Goal: Task Accomplishment & Management: Manage account settings

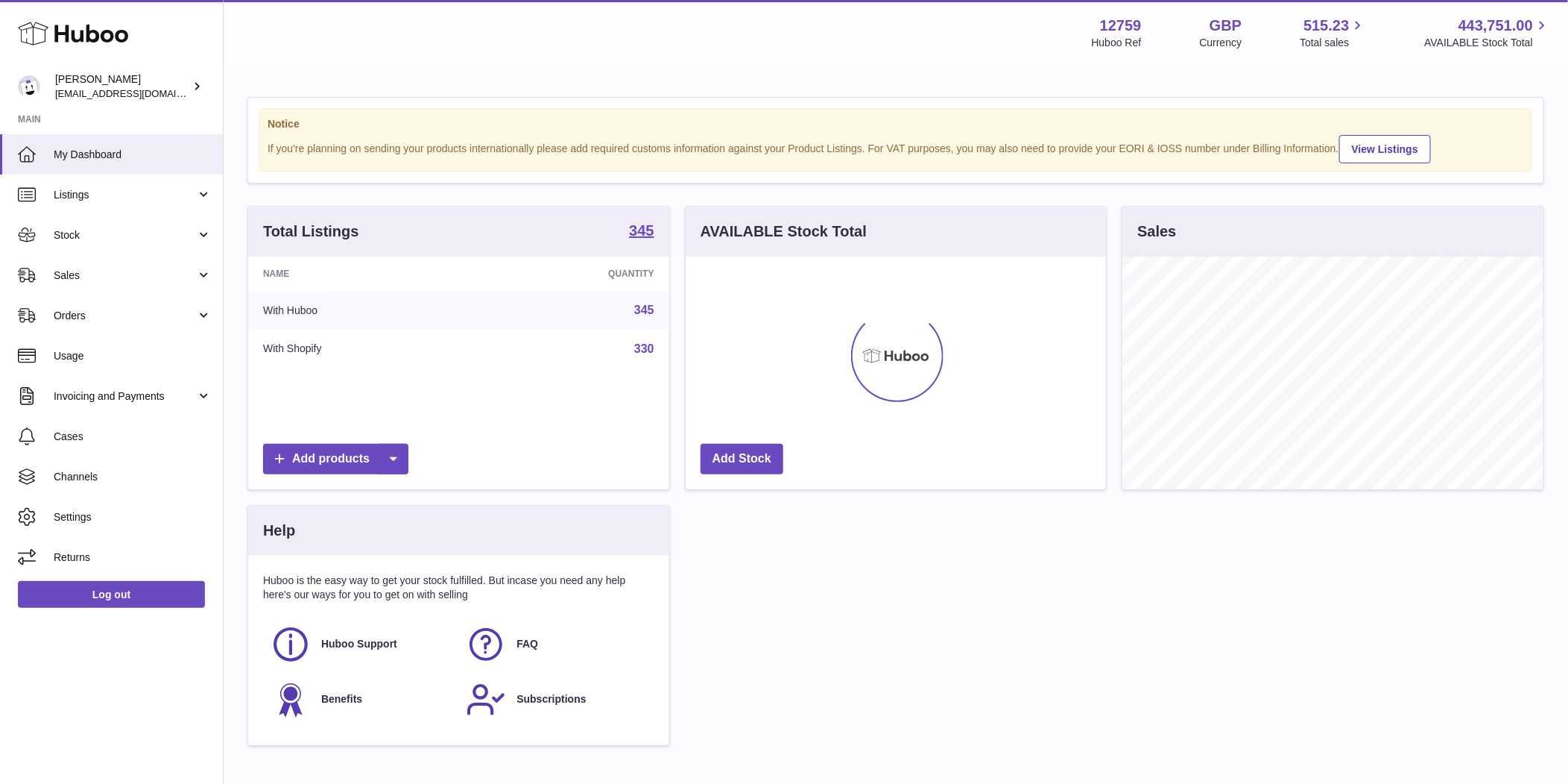
scroll to position [233, 421]
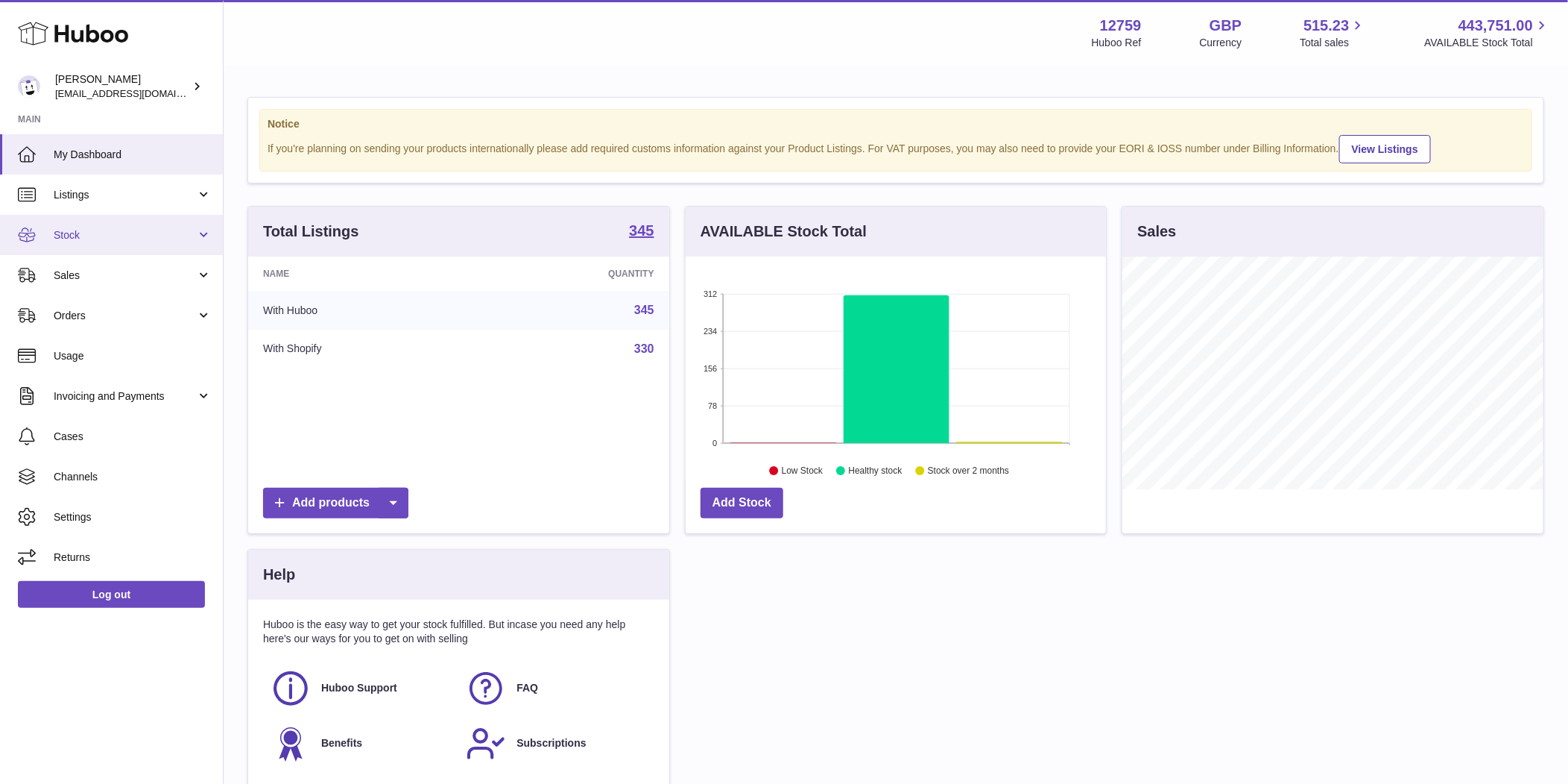
click at [154, 237] on span "Stock" at bounding box center [125, 235] width 142 height 14
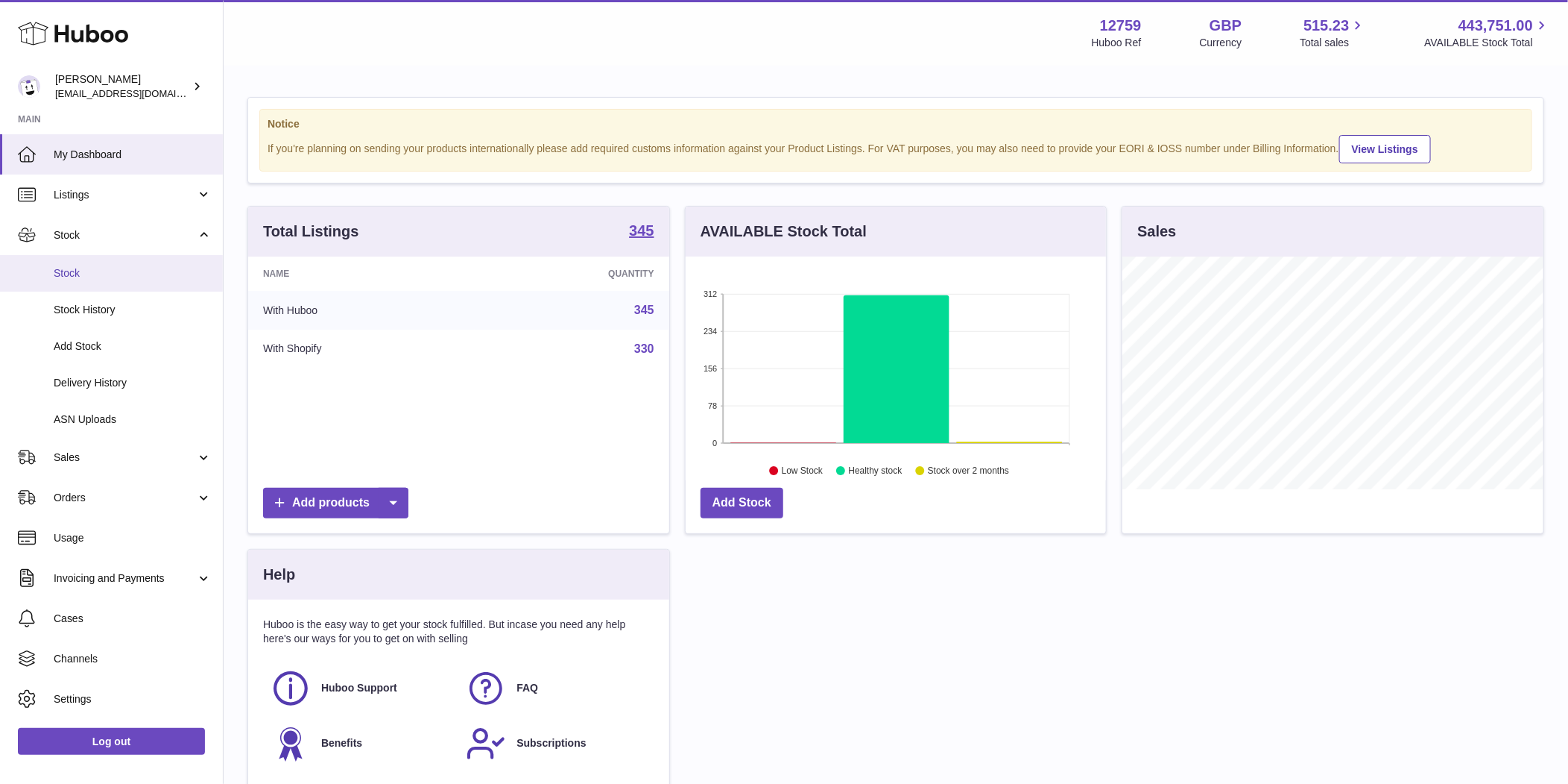
click at [140, 271] on span "Stock" at bounding box center [133, 273] width 158 height 14
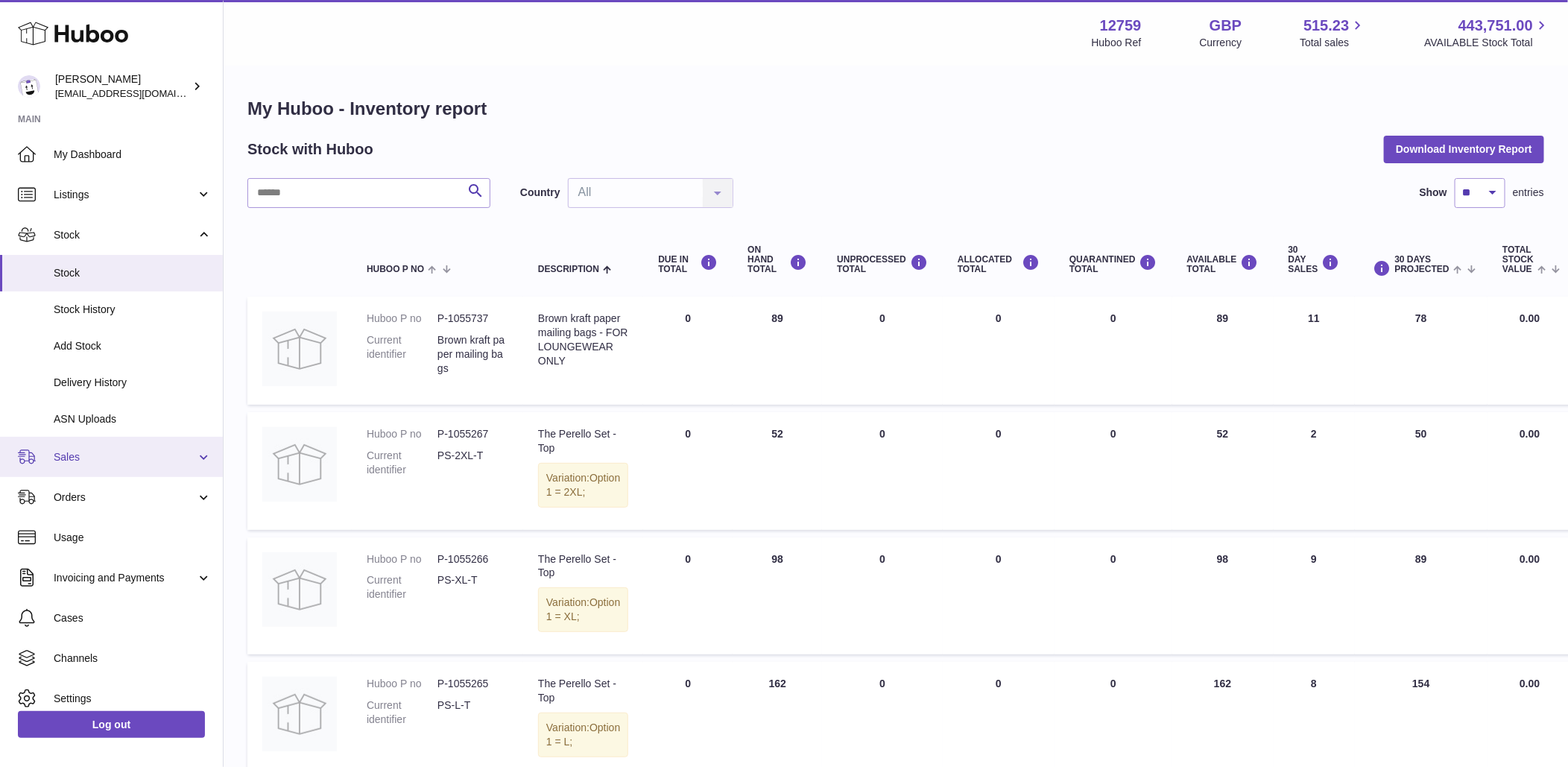
click at [101, 461] on span "Sales" at bounding box center [125, 457] width 142 height 14
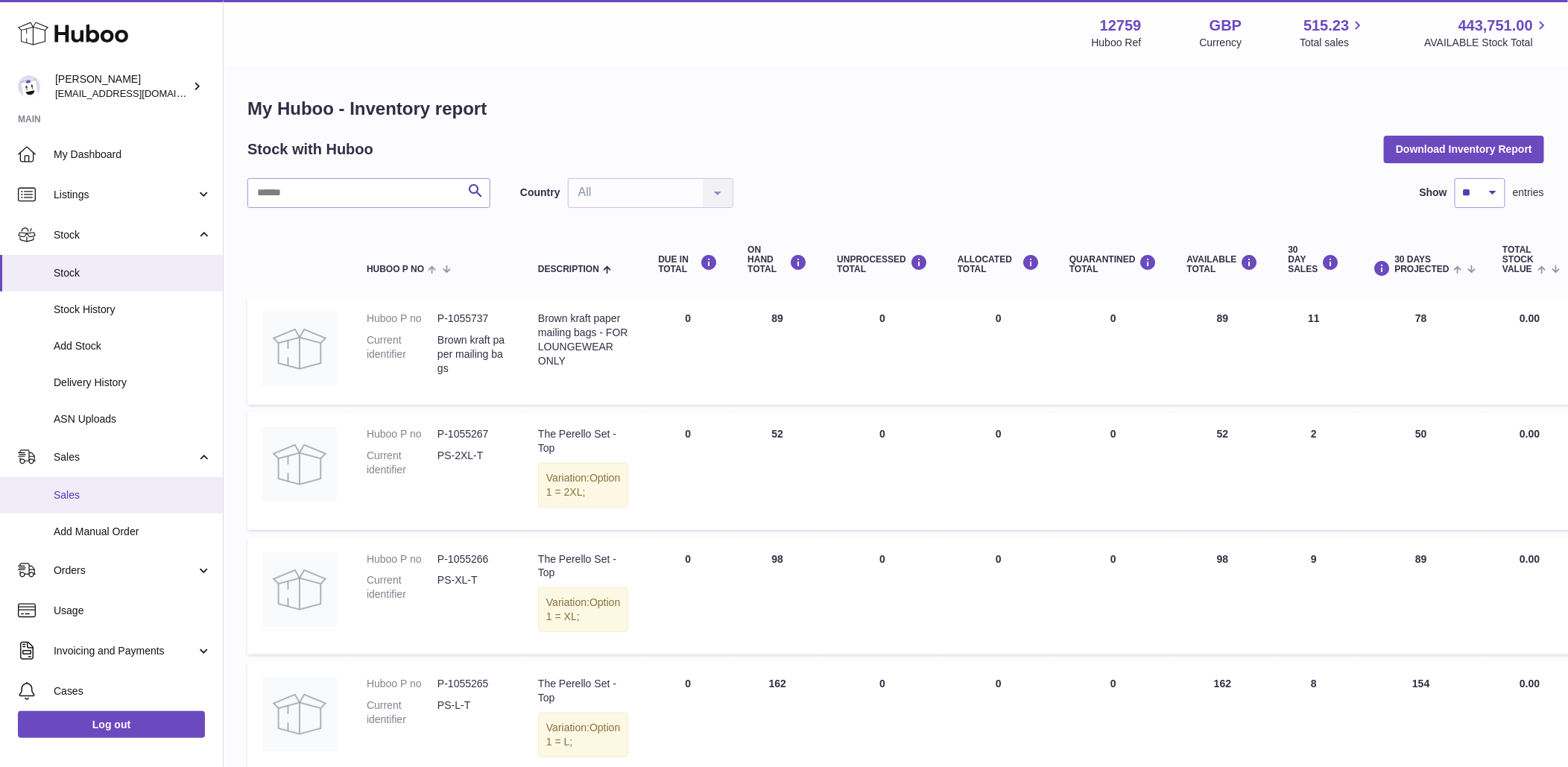
click at [95, 499] on span "Sales" at bounding box center [133, 496] width 158 height 14
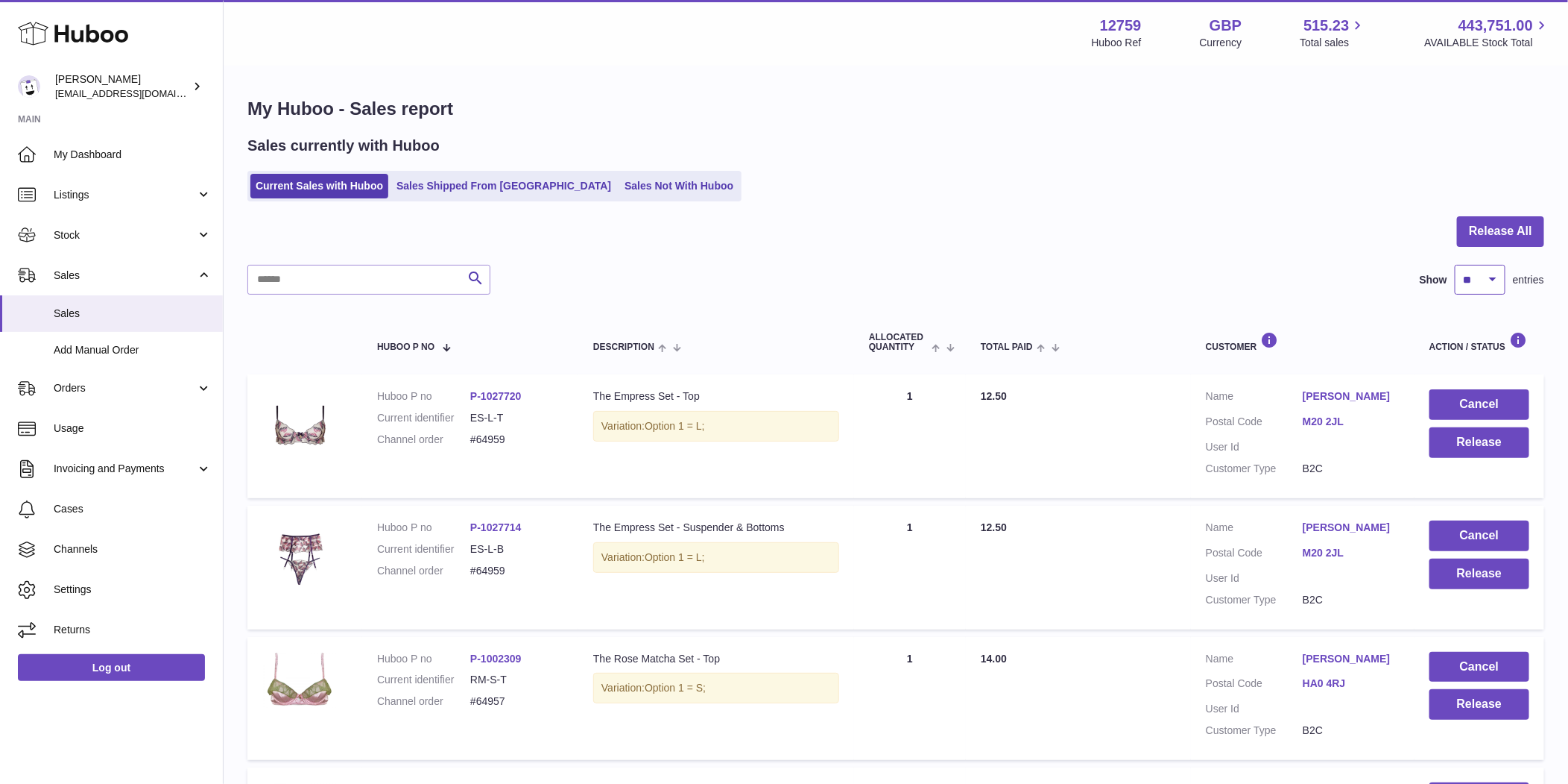
click at [1485, 279] on select "** ** ** ***" at bounding box center [1480, 279] width 51 height 30
select select "***"
click at [1454, 264] on select "** ** ** ***" at bounding box center [1480, 279] width 51 height 30
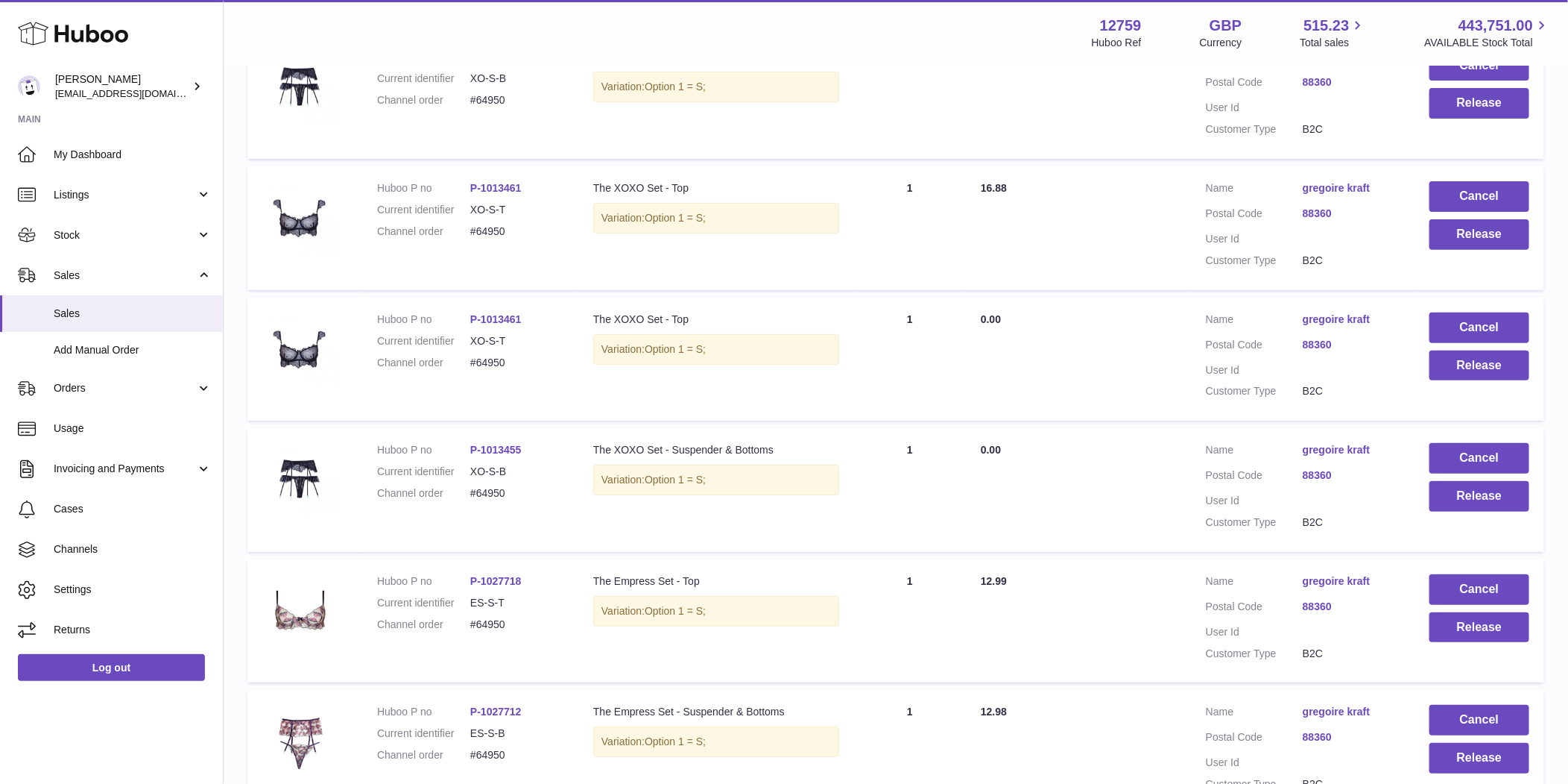
scroll to position [3306, 0]
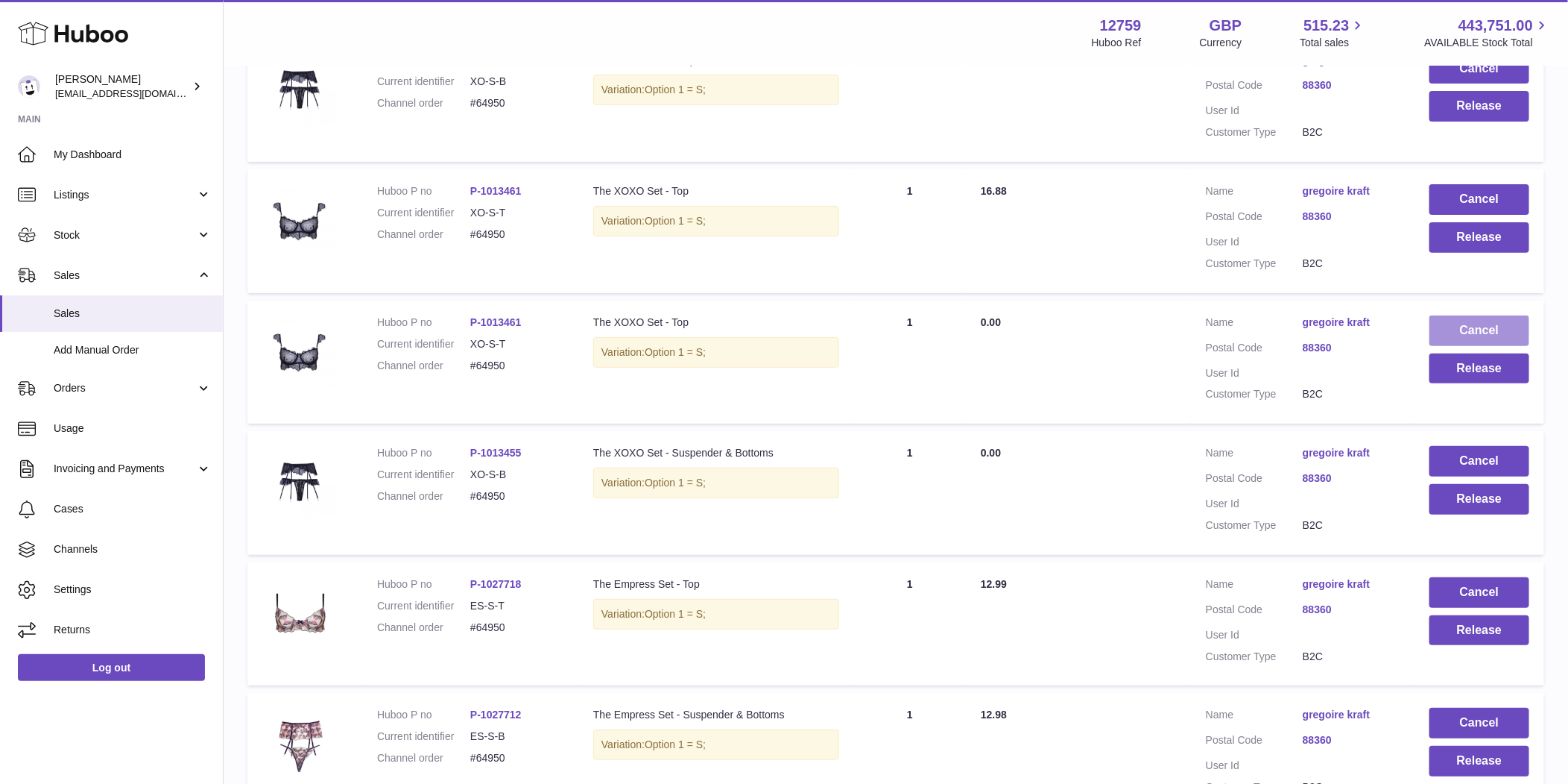
click at [1480, 324] on button "Cancel" at bounding box center [1479, 330] width 100 height 31
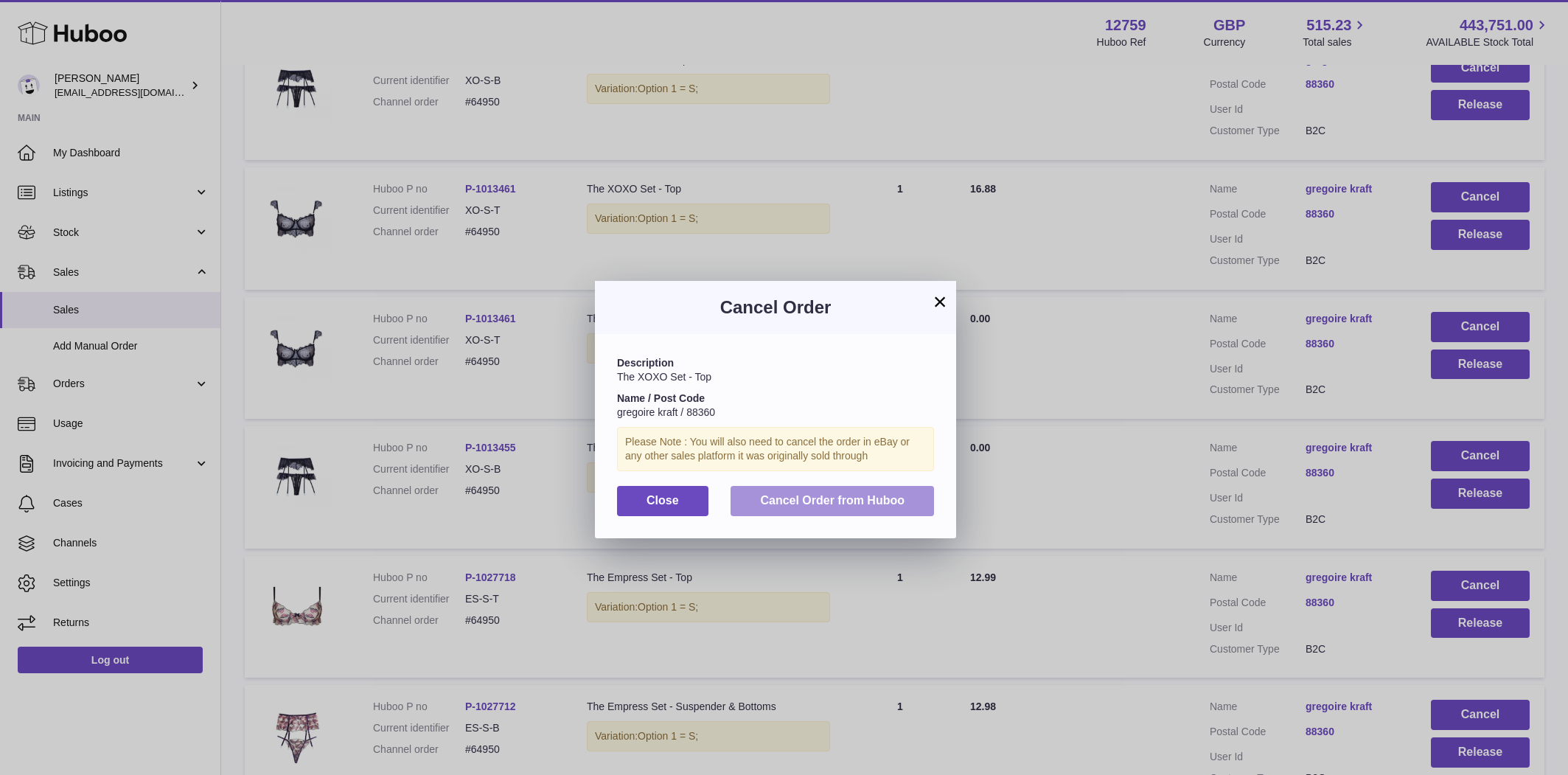
click at [917, 498] on button "Cancel Order from Huboo" at bounding box center [832, 500] width 204 height 30
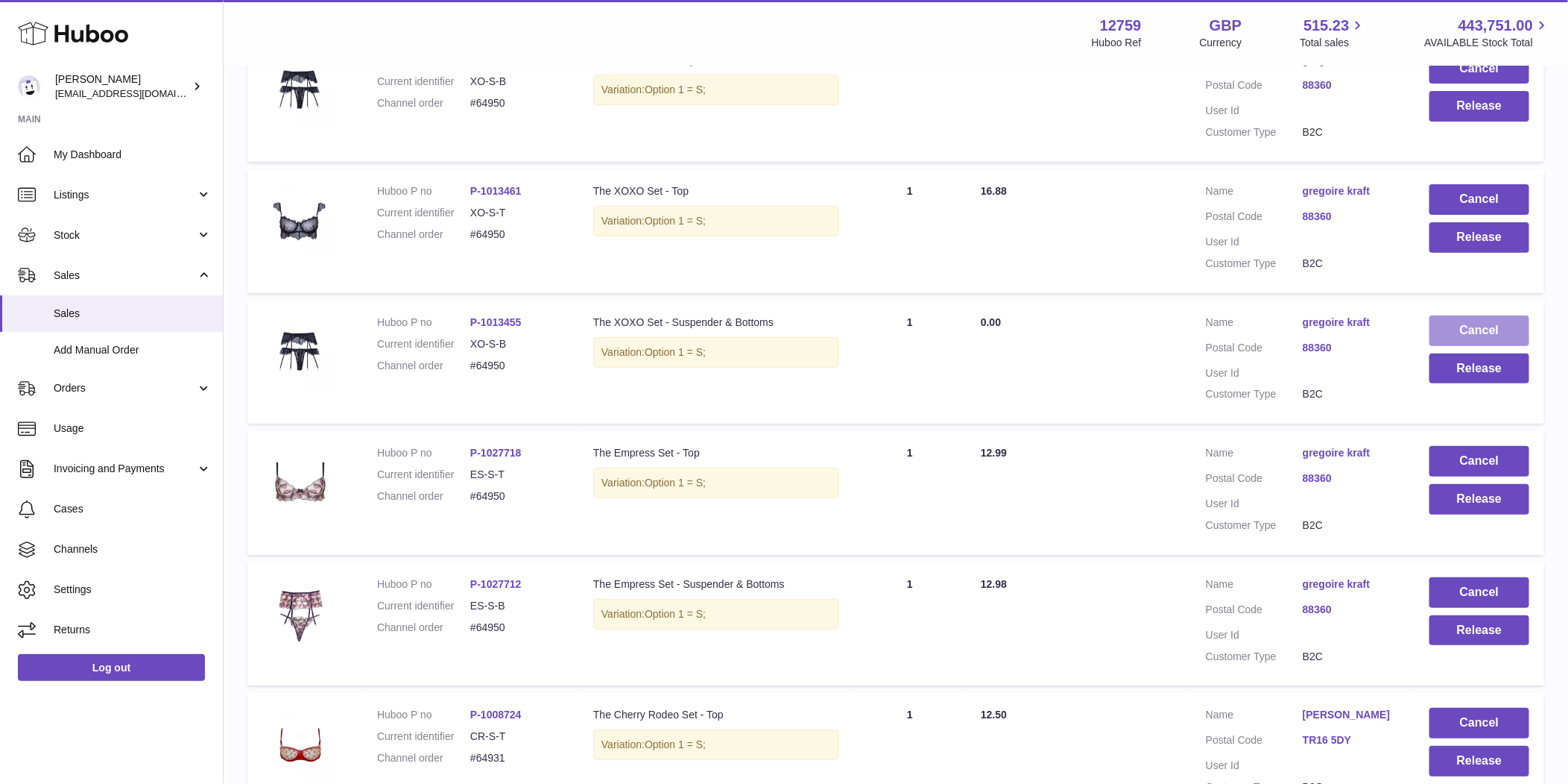
click at [1493, 321] on button "Cancel" at bounding box center [1479, 330] width 100 height 31
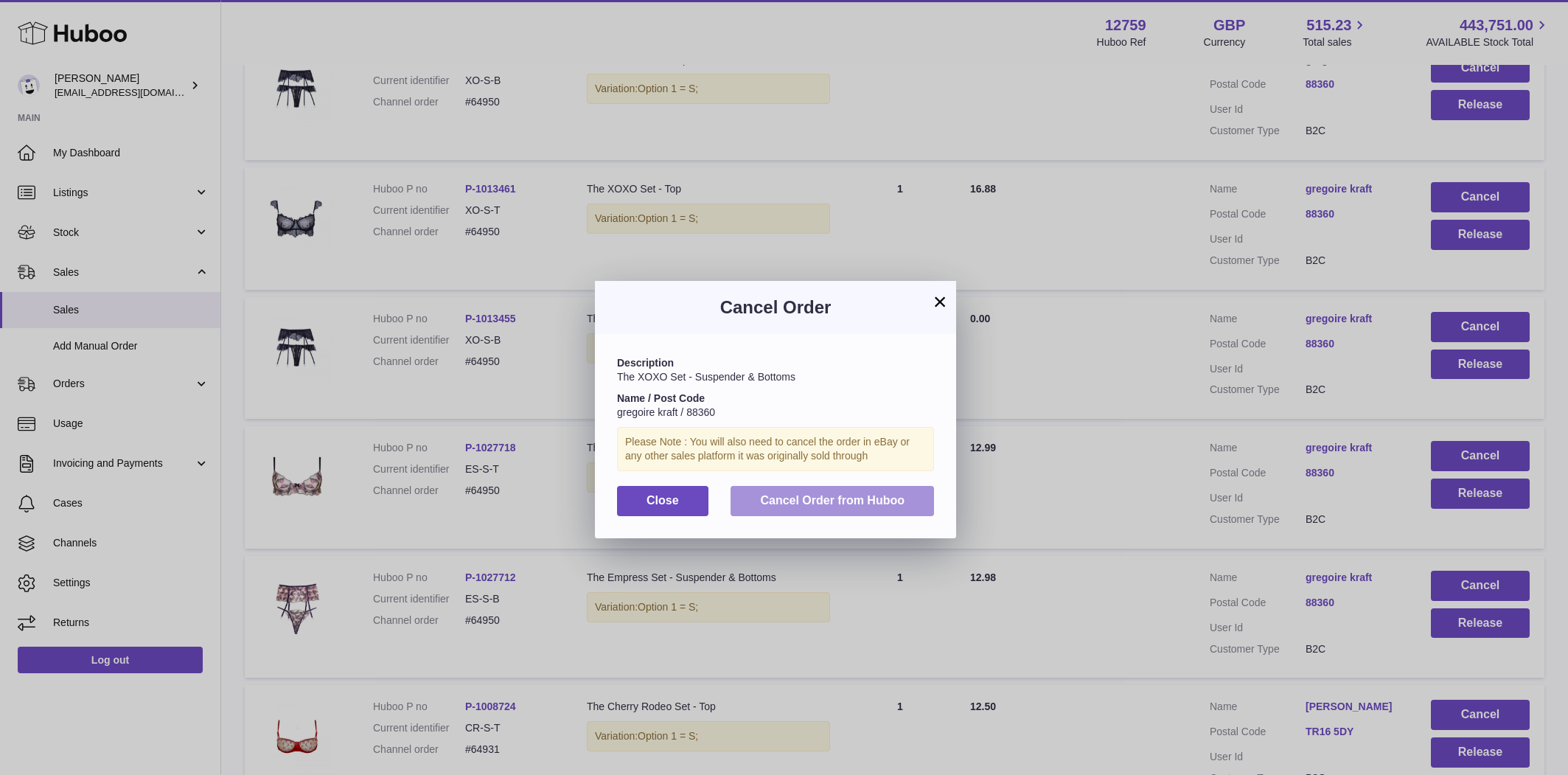
click at [848, 500] on span "Cancel Order from Huboo" at bounding box center [832, 500] width 144 height 12
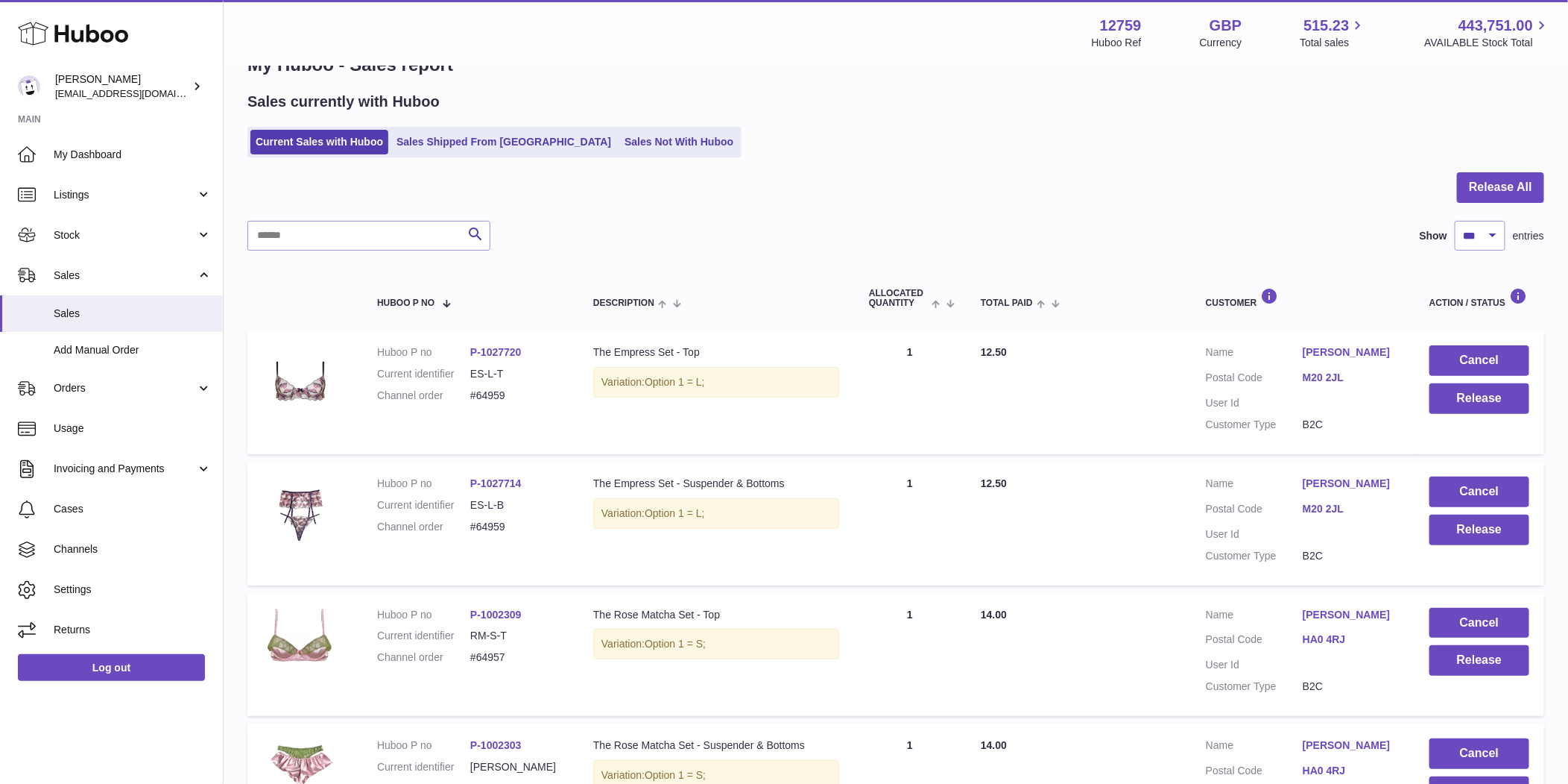
scroll to position [0, 0]
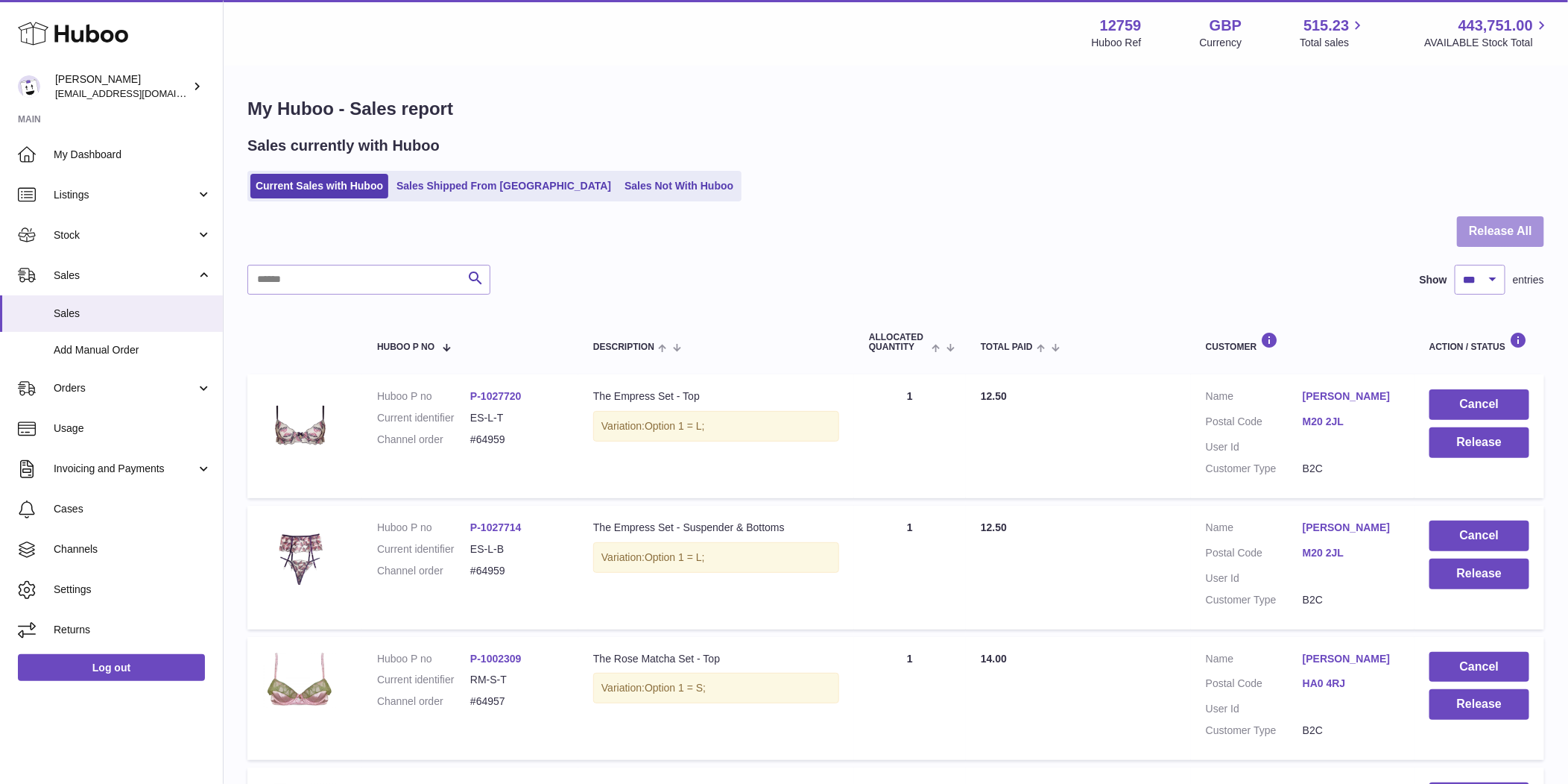
click at [1480, 242] on button "Release All" at bounding box center [1500, 231] width 87 height 31
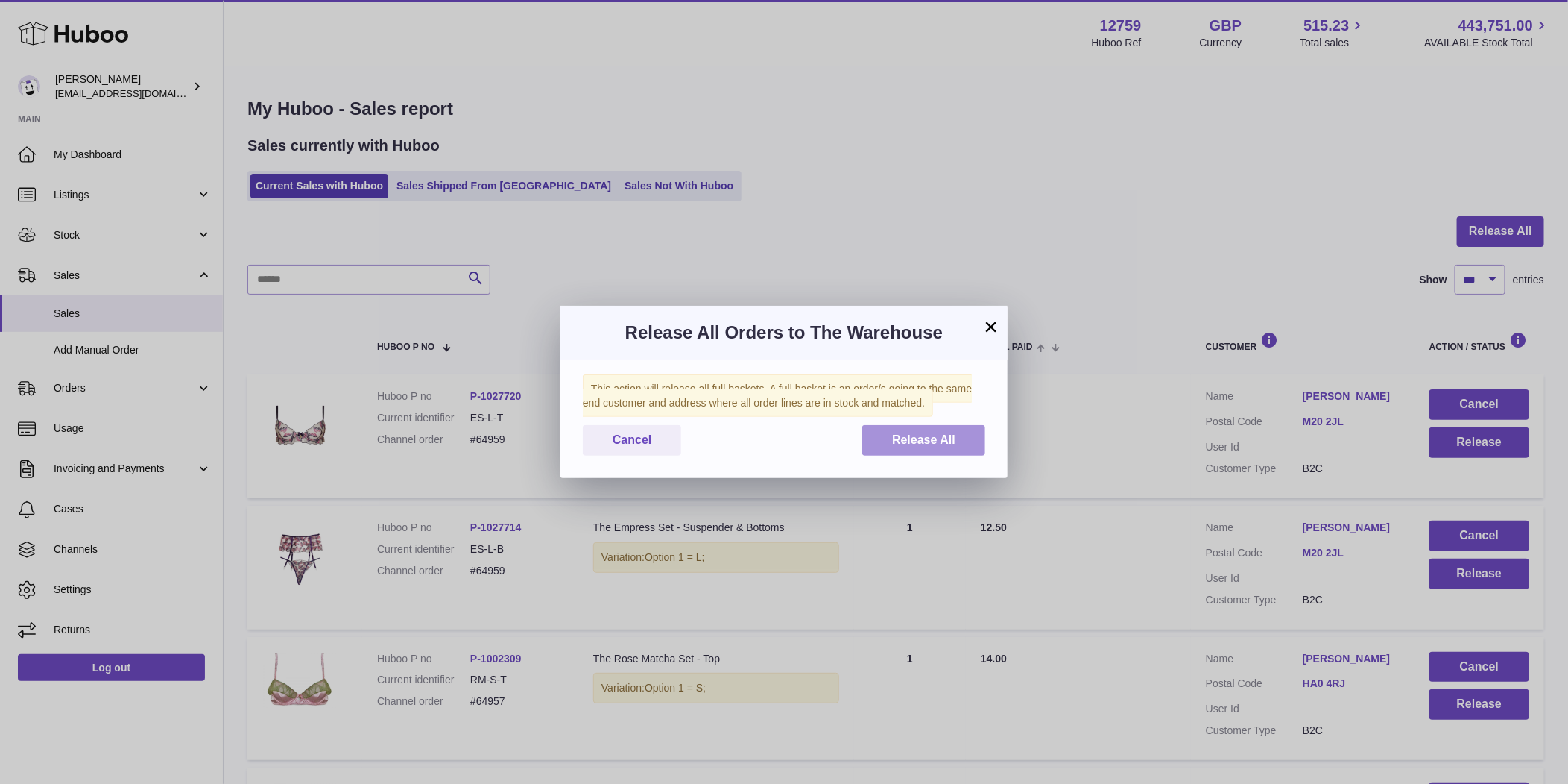
click at [941, 442] on span "Release All" at bounding box center [923, 440] width 63 height 13
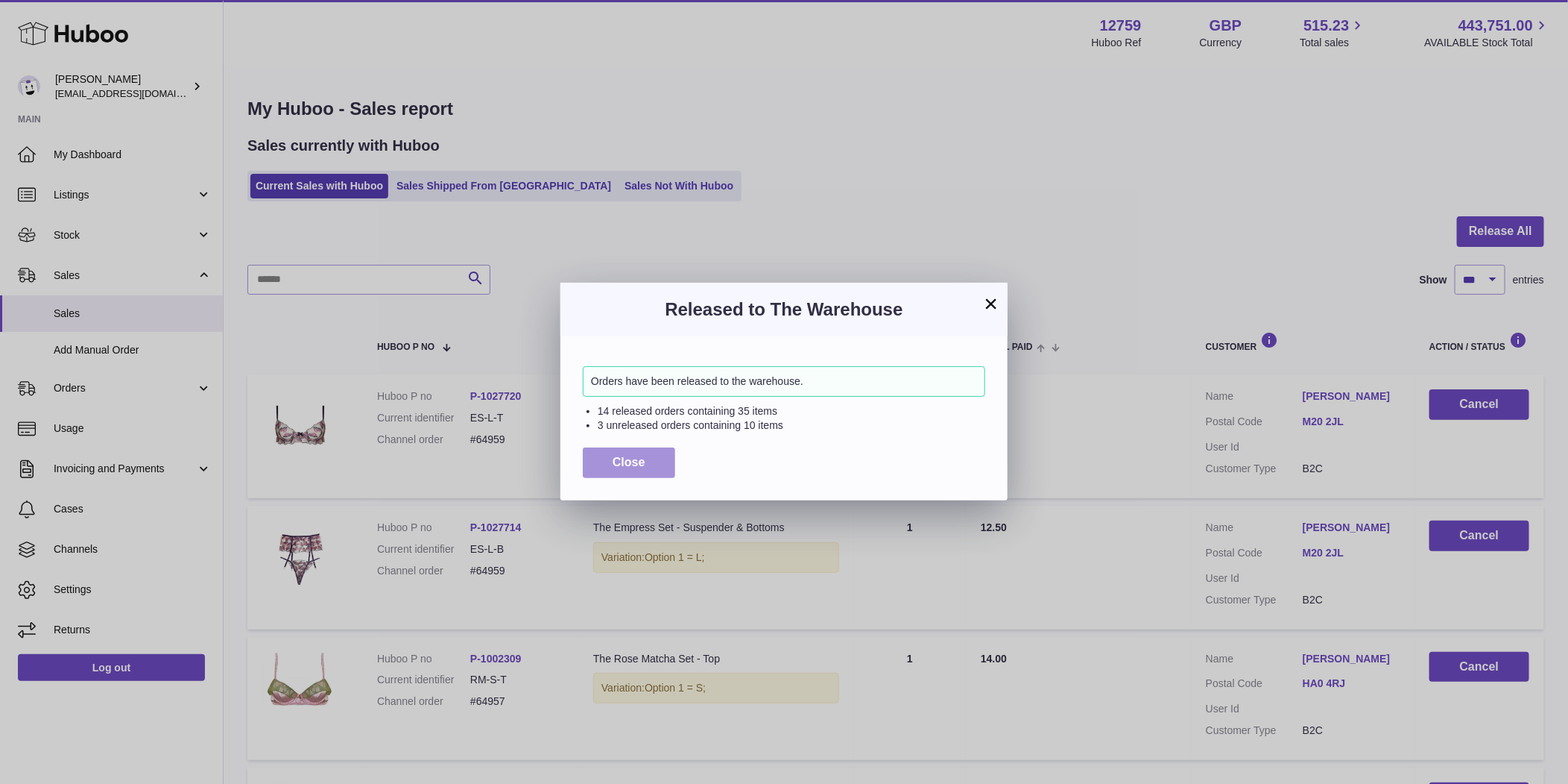
click at [599, 459] on button "Close" at bounding box center [628, 463] width 92 height 31
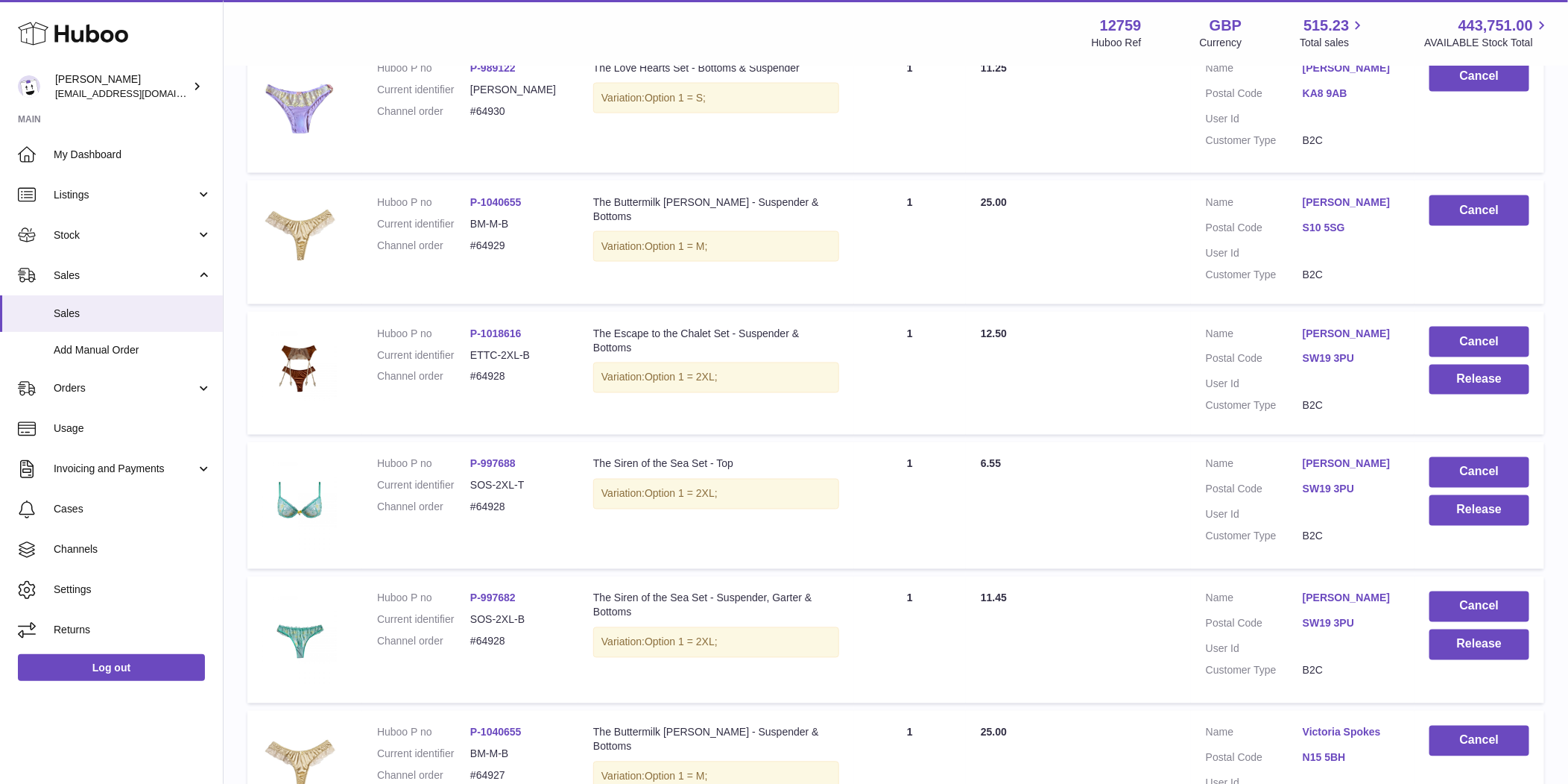
scroll to position [4251, 0]
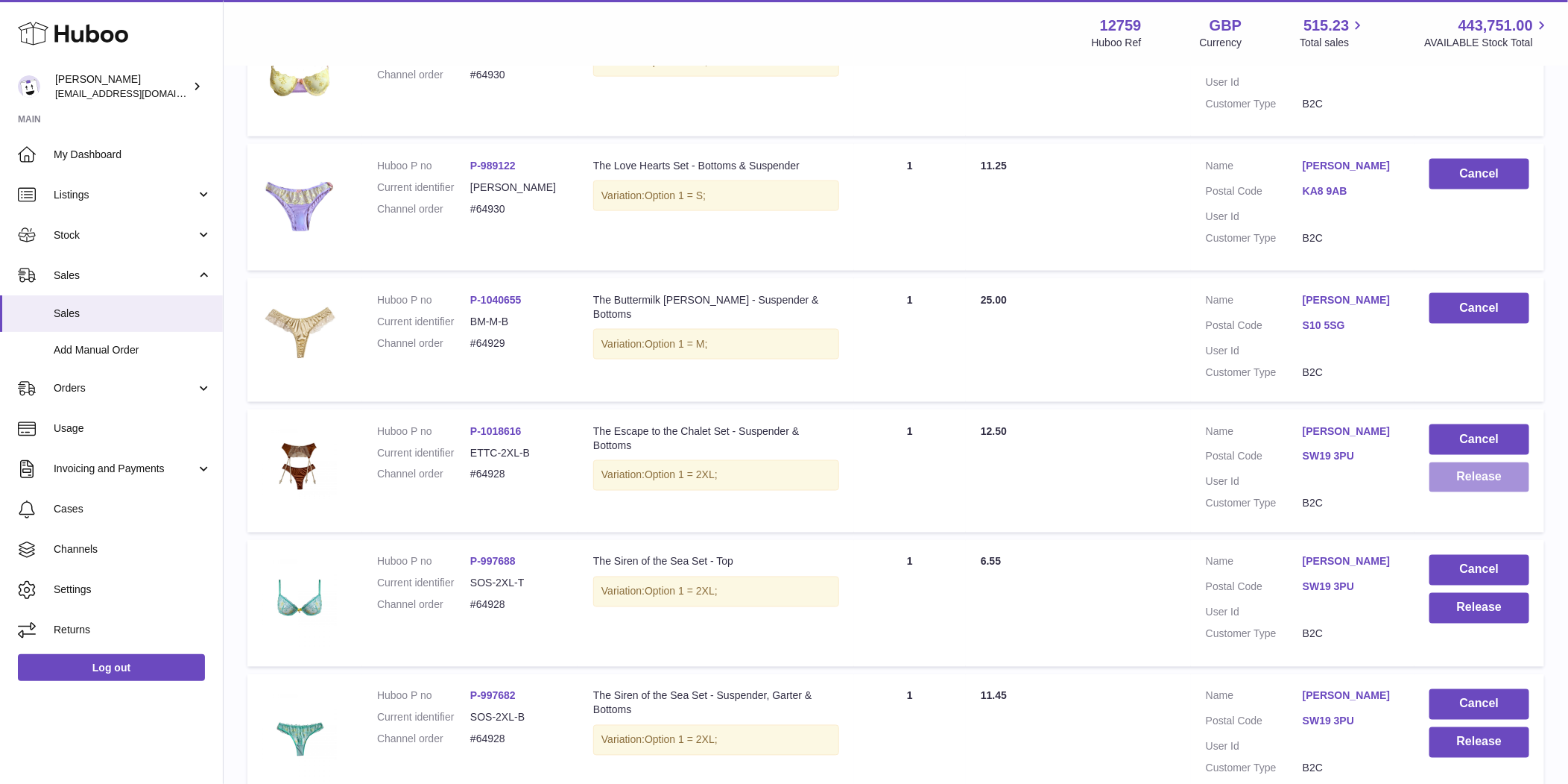
click at [1480, 471] on button "Release" at bounding box center [1479, 478] width 100 height 31
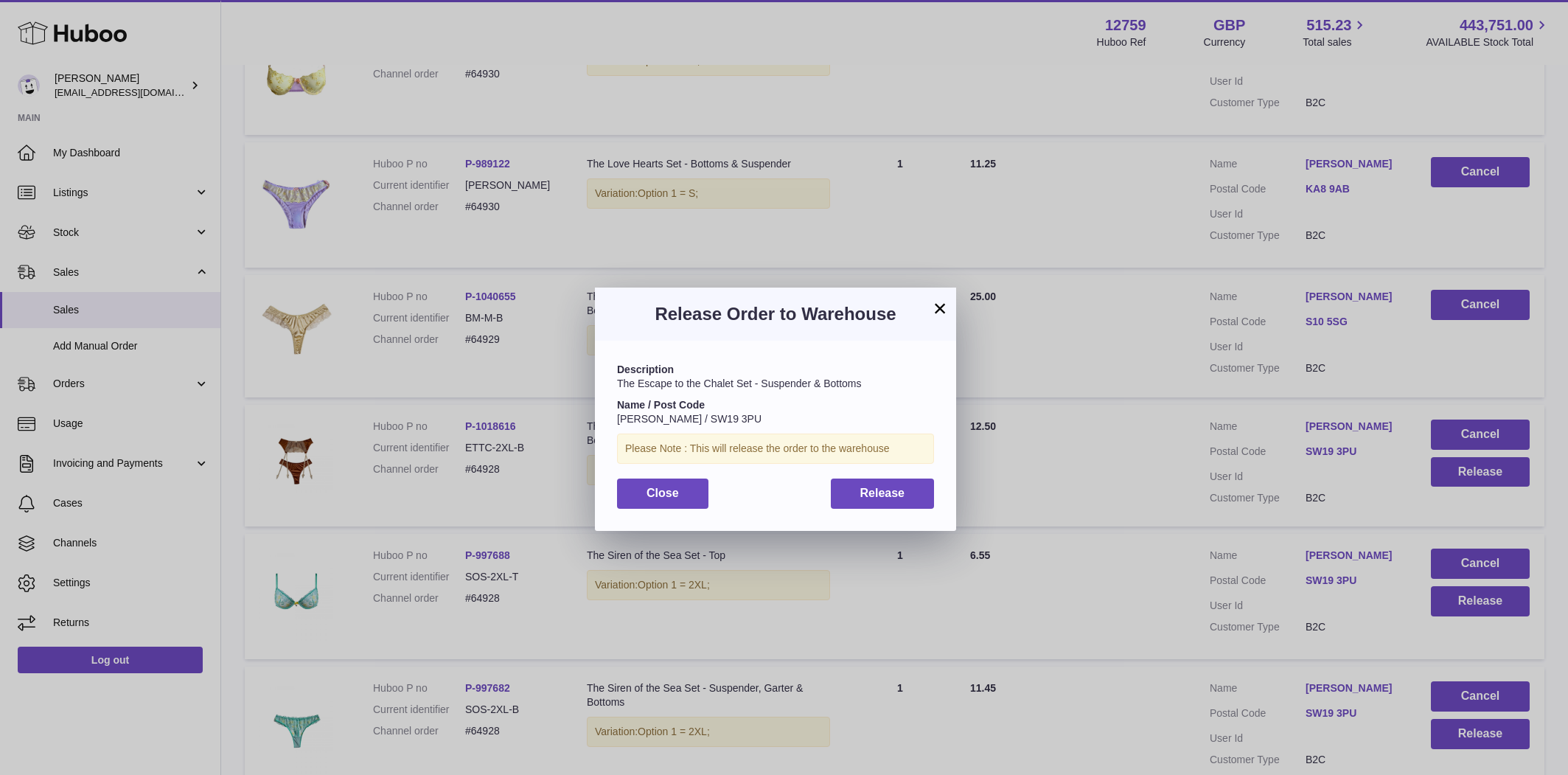
click at [946, 311] on button "×" at bounding box center [940, 308] width 18 height 18
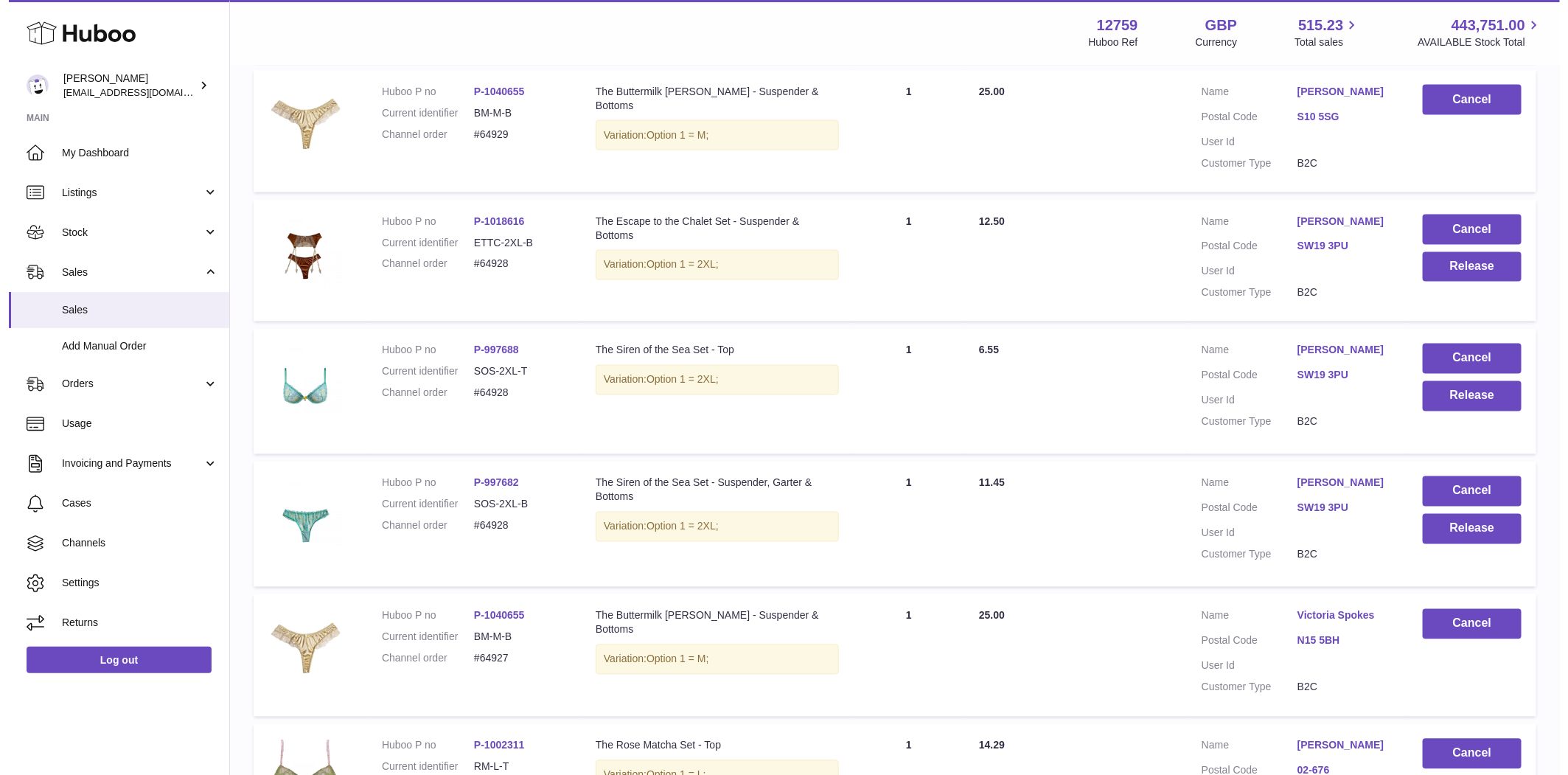
scroll to position [4453, 0]
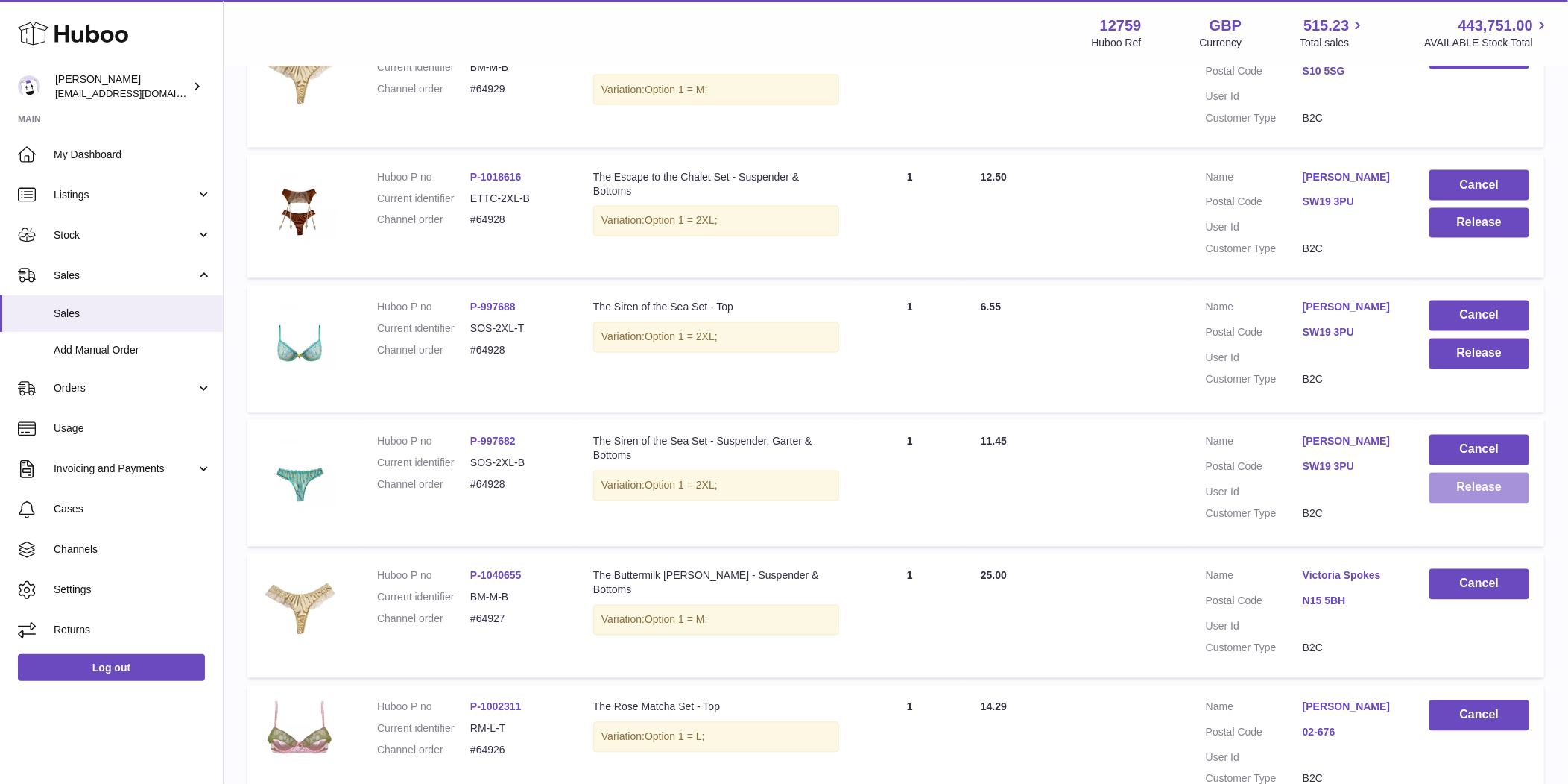
click at [1516, 491] on button "Release" at bounding box center [1479, 488] width 100 height 31
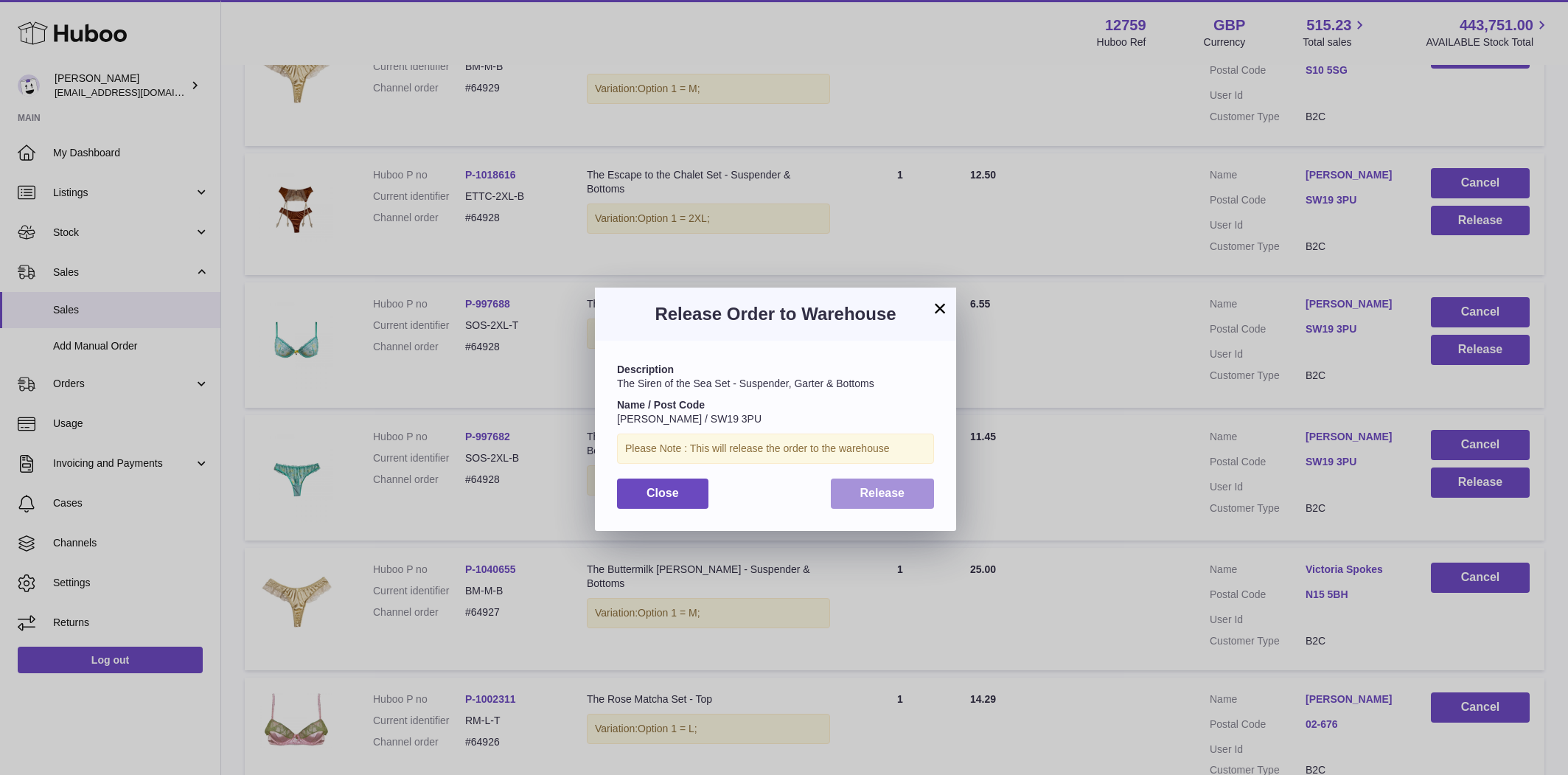
click at [915, 482] on button "Release" at bounding box center [882, 493] width 104 height 30
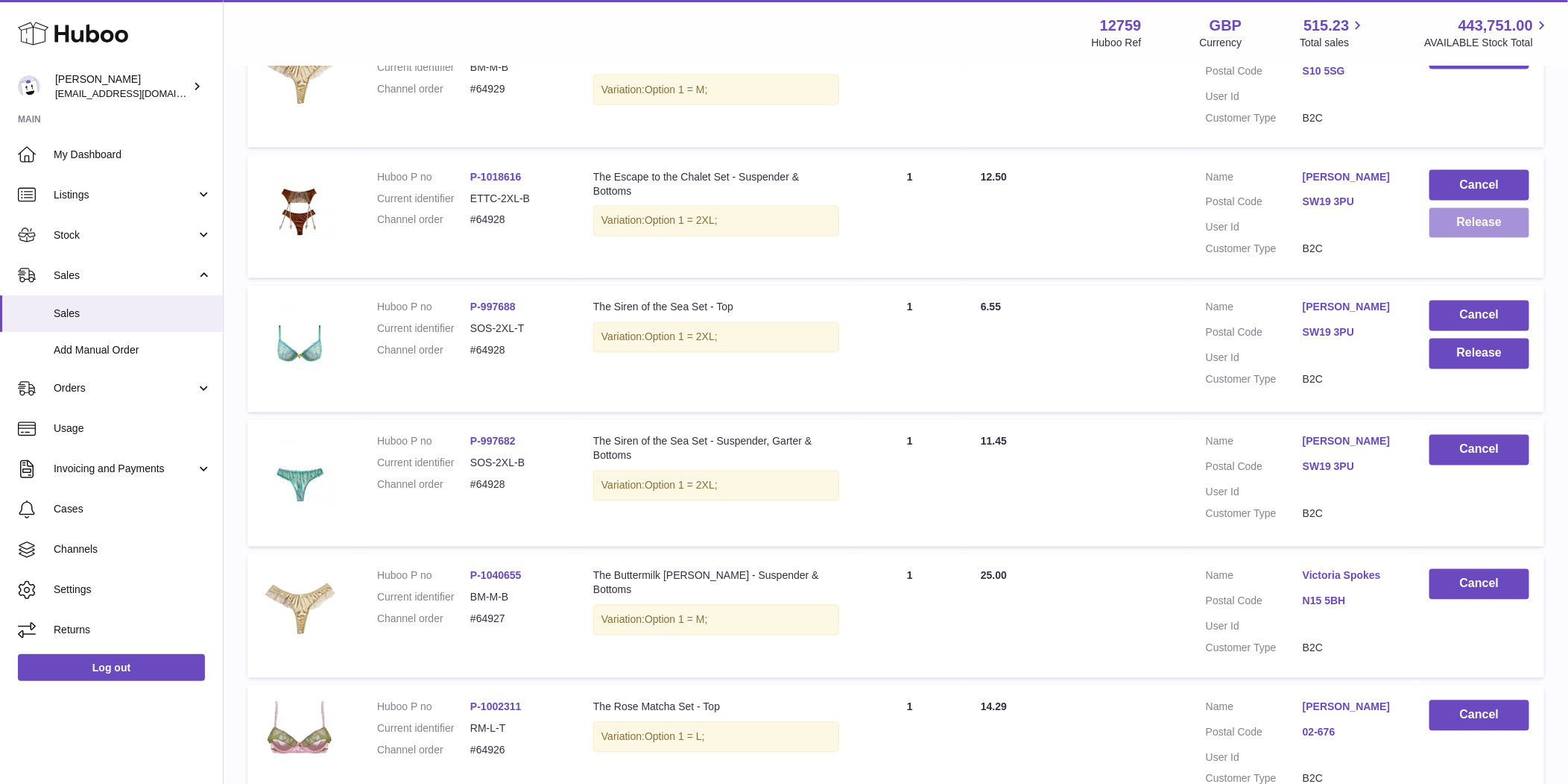
click at [1484, 223] on button "Release" at bounding box center [1479, 223] width 100 height 31
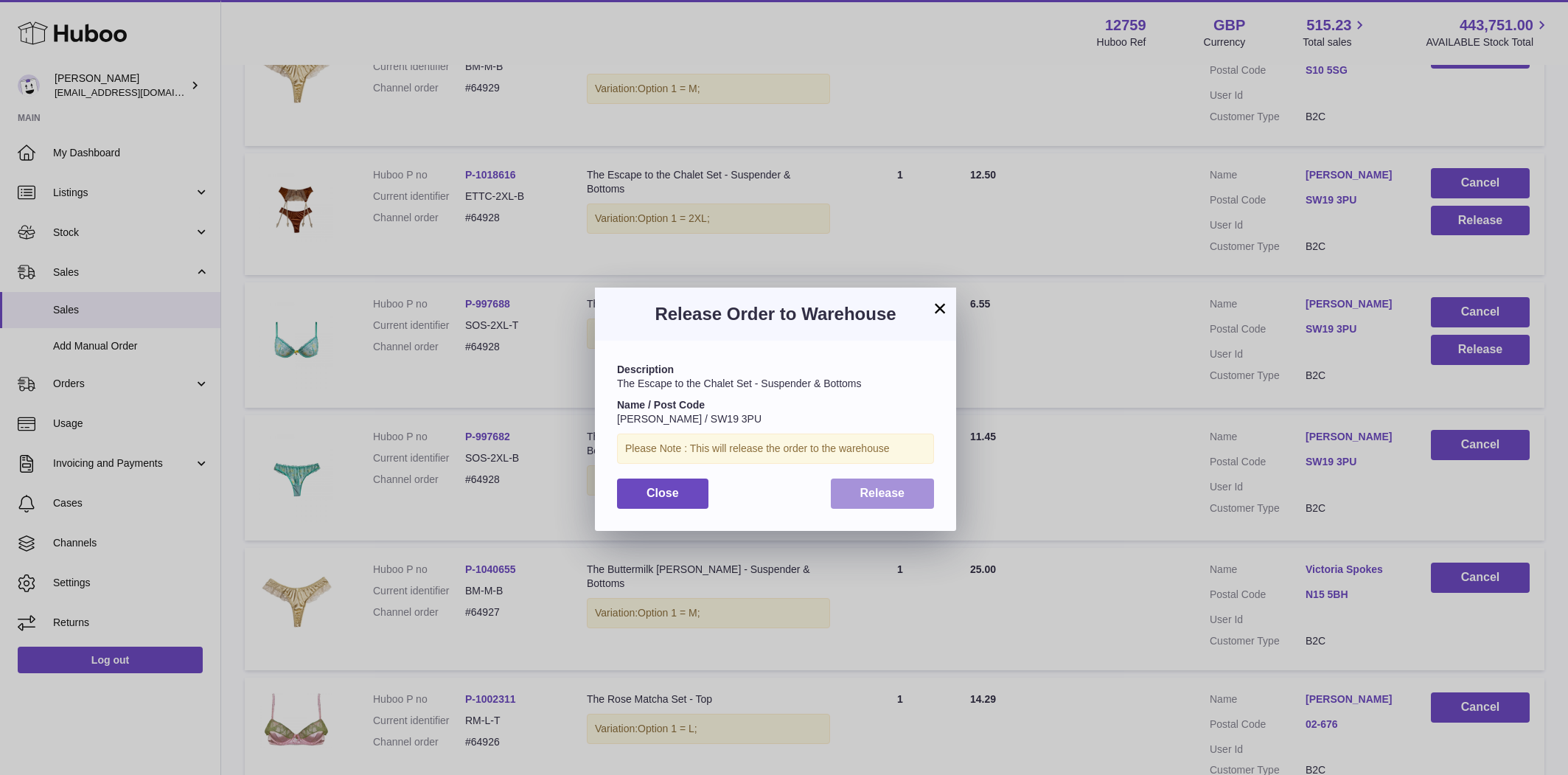
click at [933, 497] on button "Release" at bounding box center [882, 493] width 104 height 30
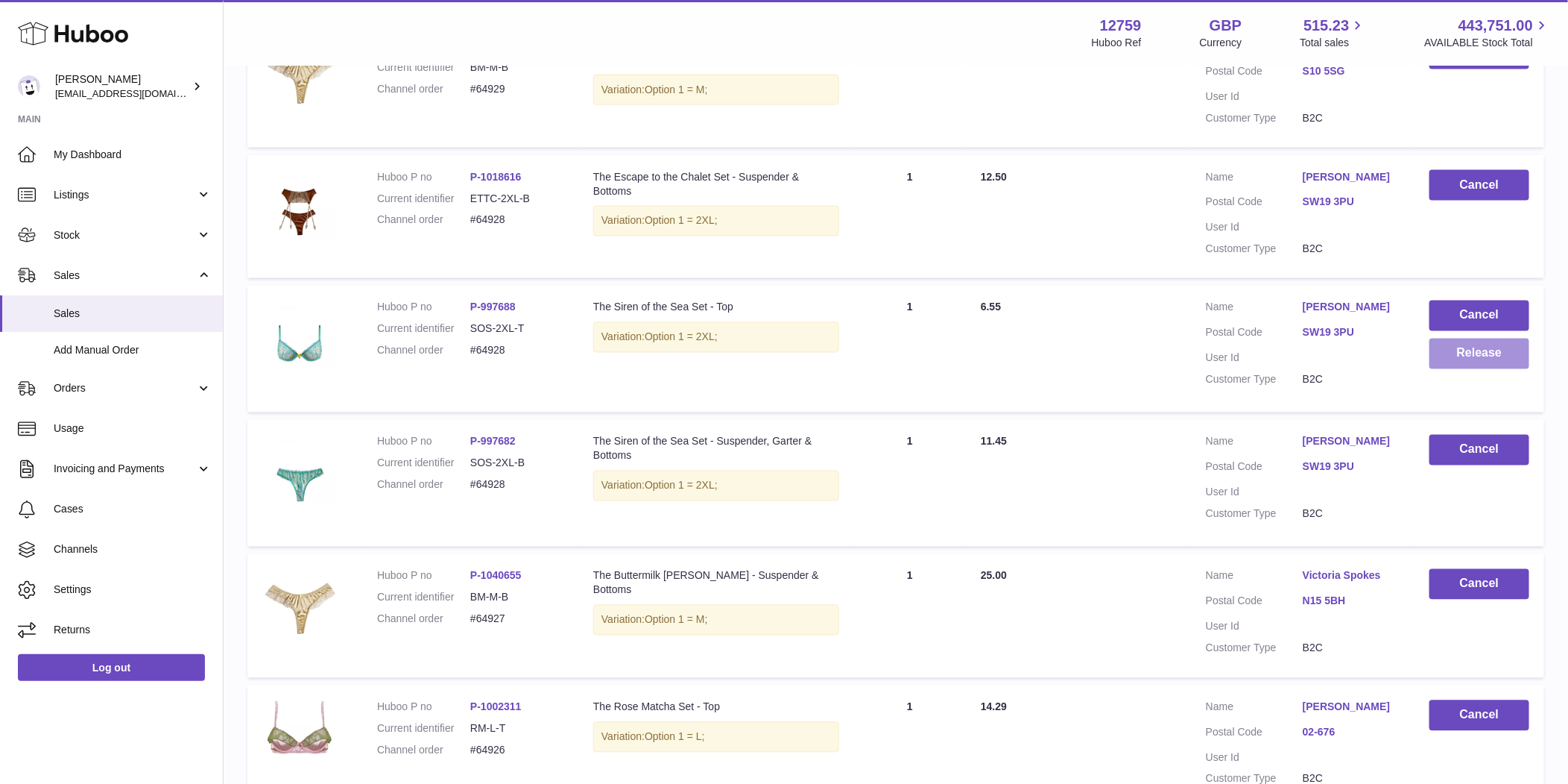
click at [1508, 343] on button "Release" at bounding box center [1479, 354] width 100 height 31
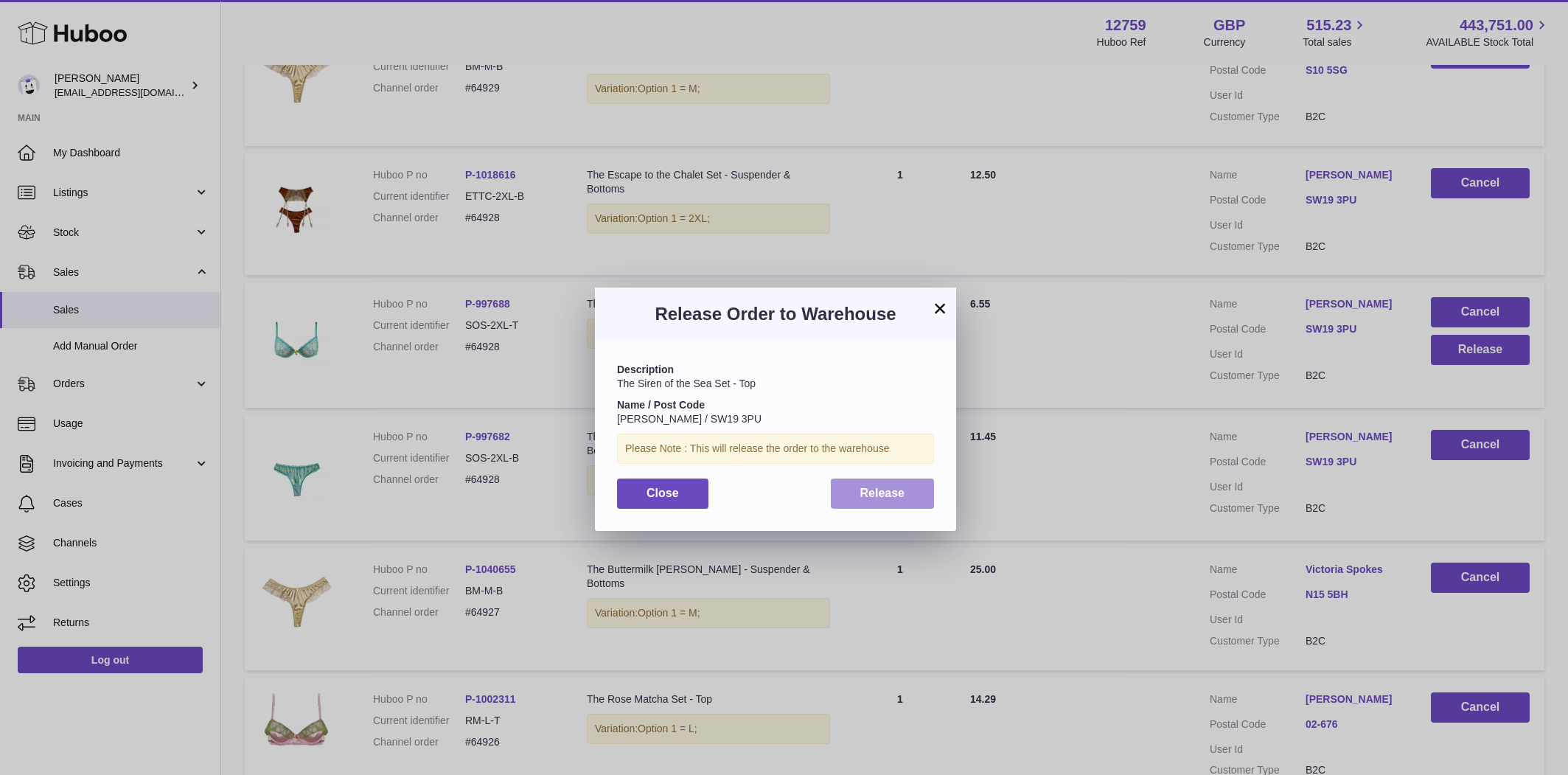
click at [905, 489] on button "Release" at bounding box center [882, 493] width 104 height 30
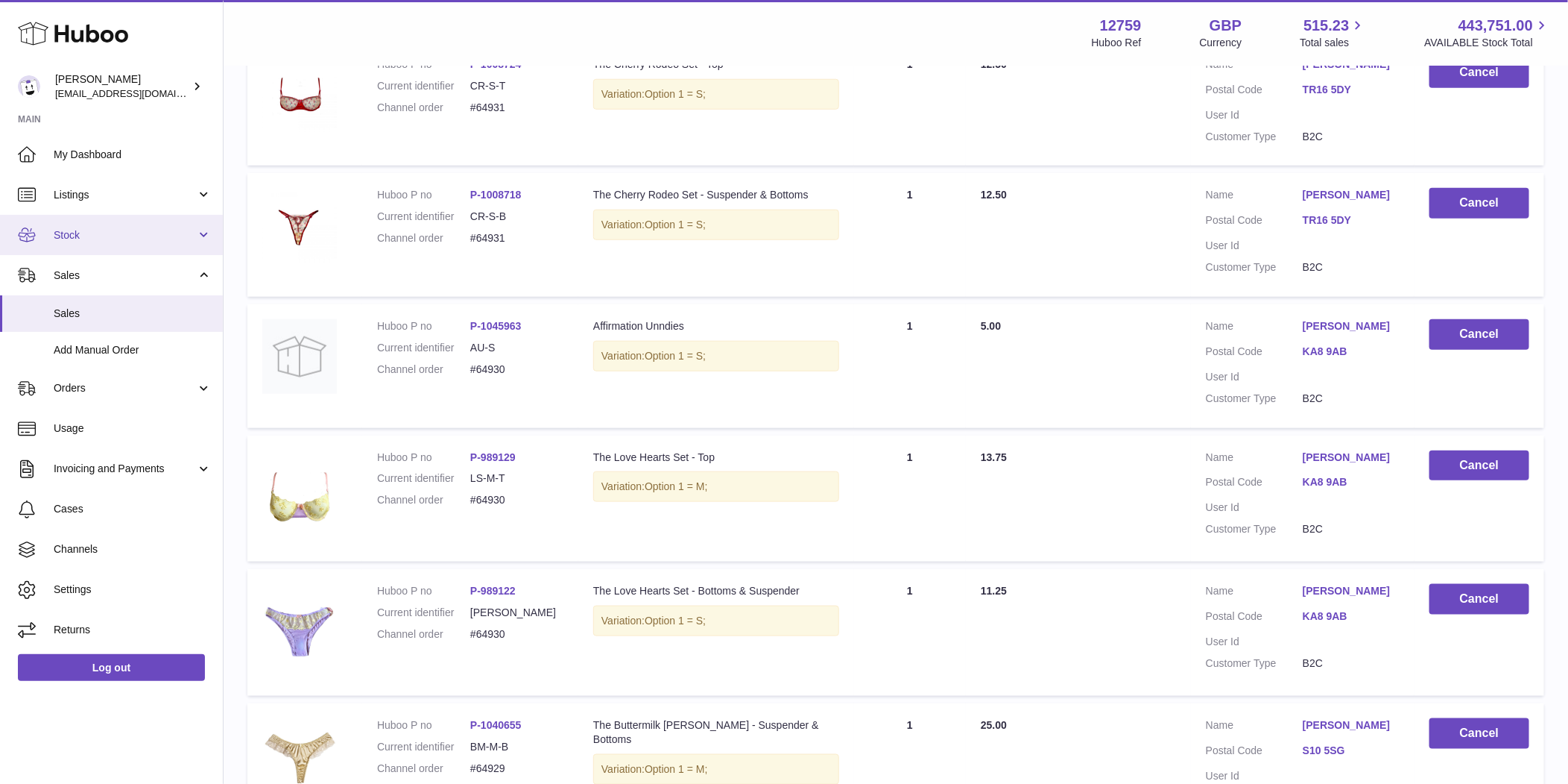
scroll to position [3326, 0]
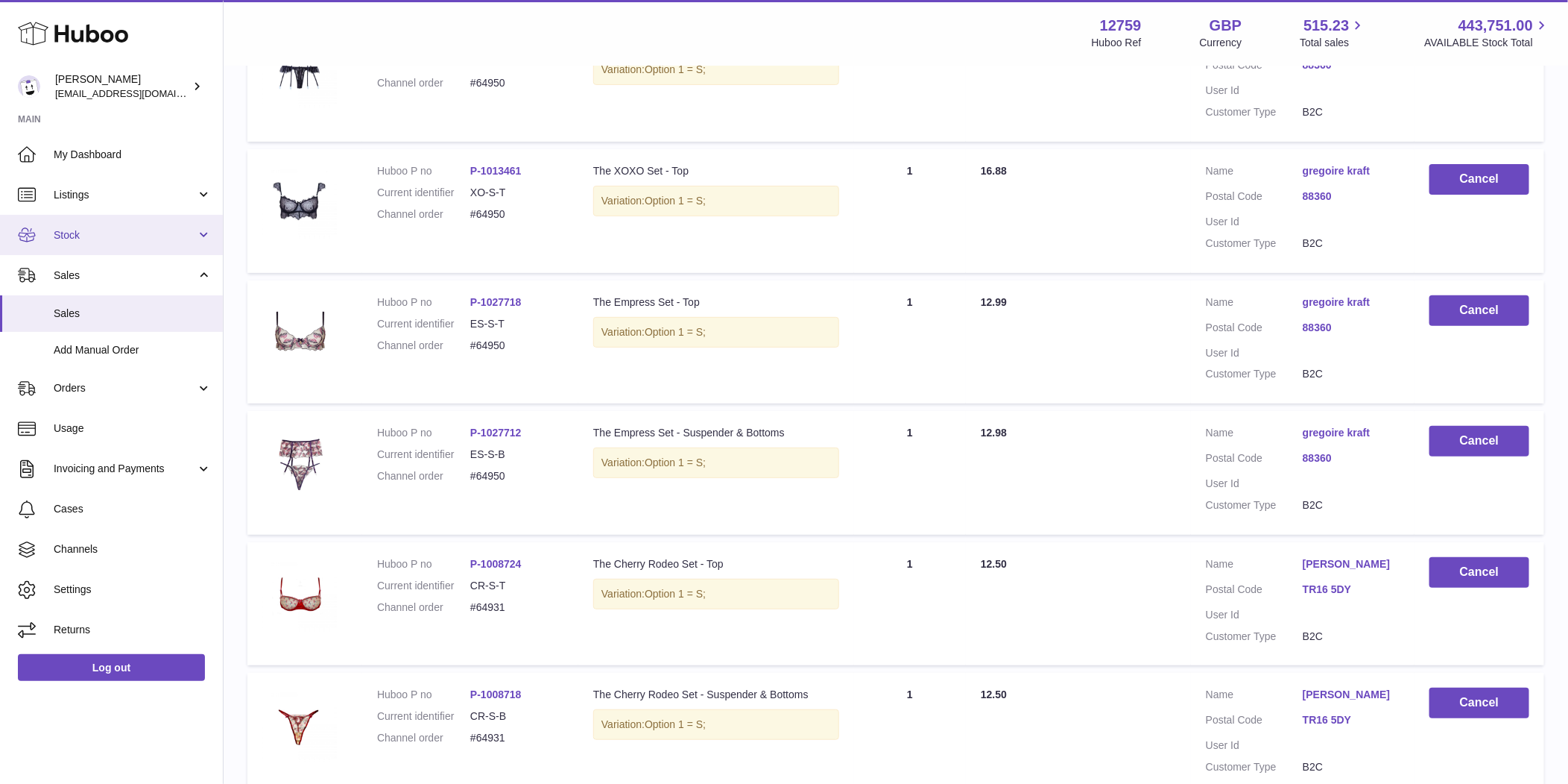
click at [123, 244] on link "Stock" at bounding box center [111, 234] width 223 height 40
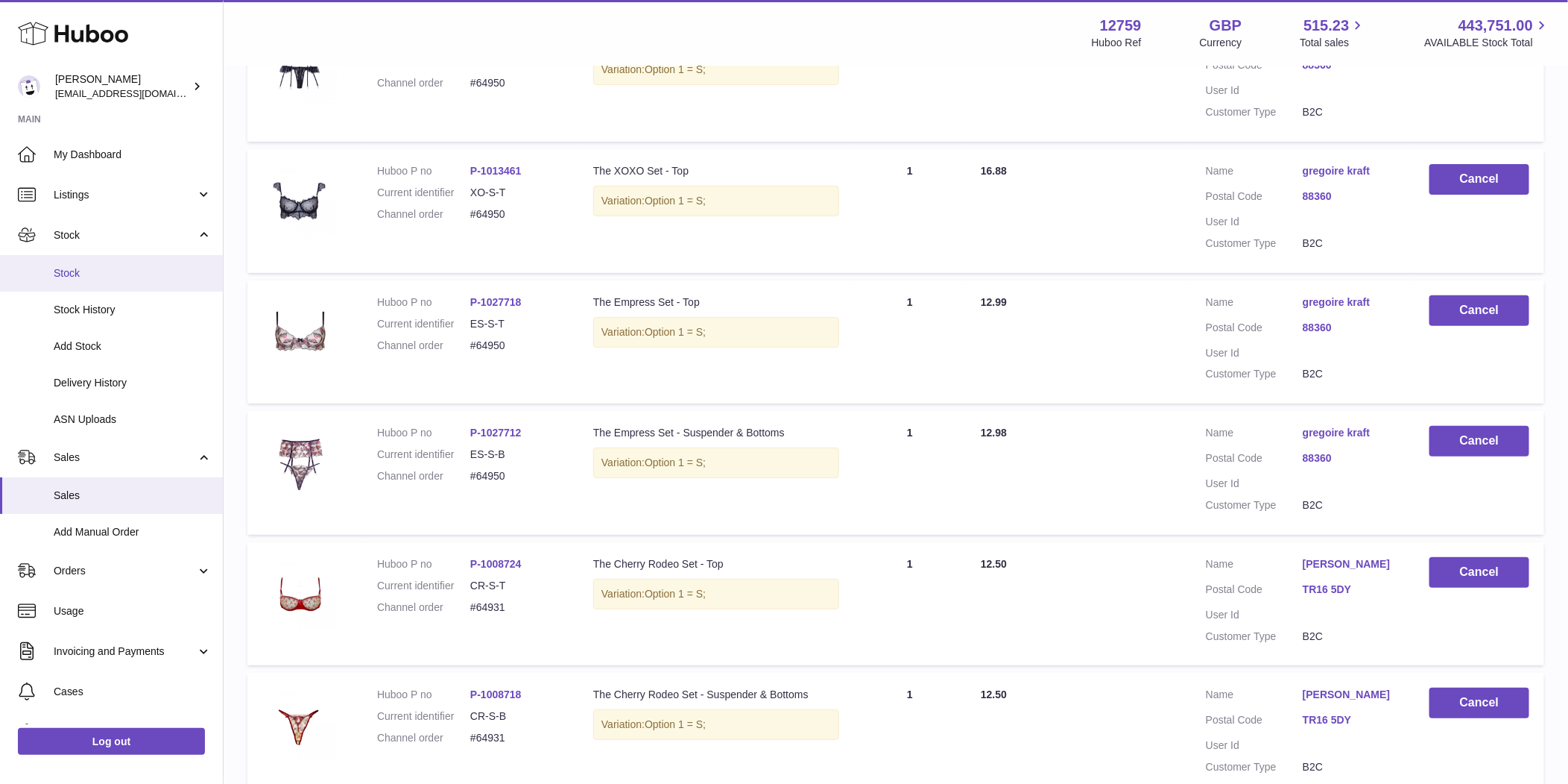
click at [108, 283] on link "Stock" at bounding box center [111, 273] width 223 height 36
